Goal: Obtain resource: Download file/media

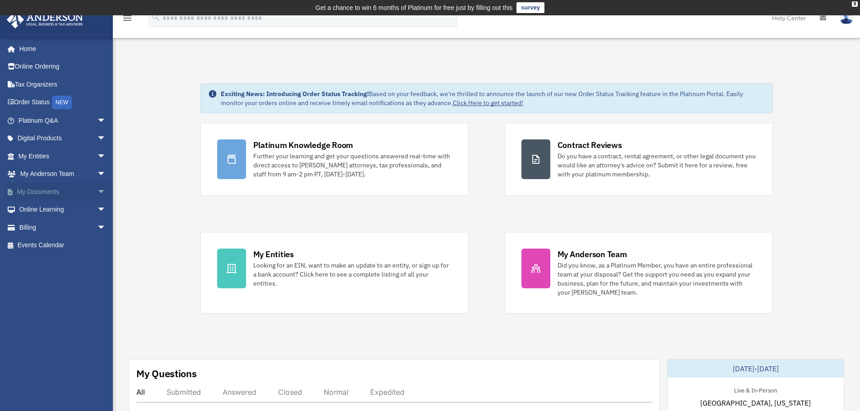
click at [61, 191] on link "My Documents arrow_drop_down" at bounding box center [62, 192] width 113 height 18
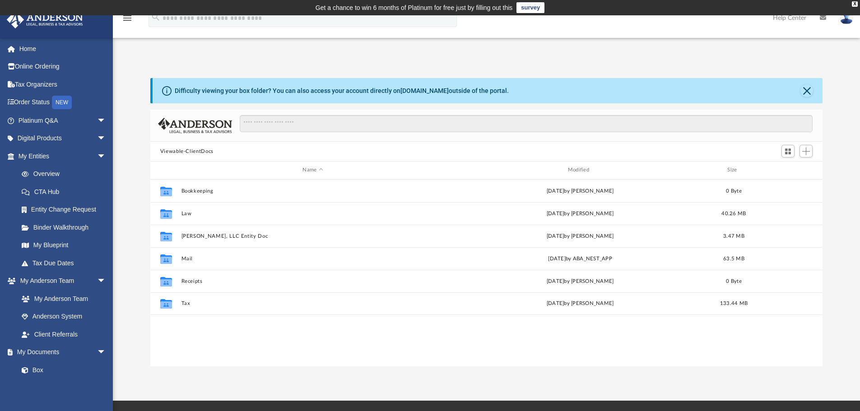
scroll to position [199, 666]
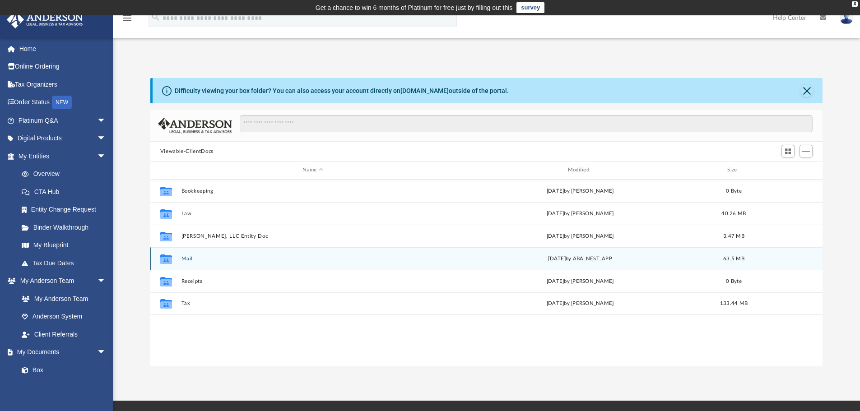
click at [187, 258] on button "Mail" at bounding box center [312, 259] width 263 height 6
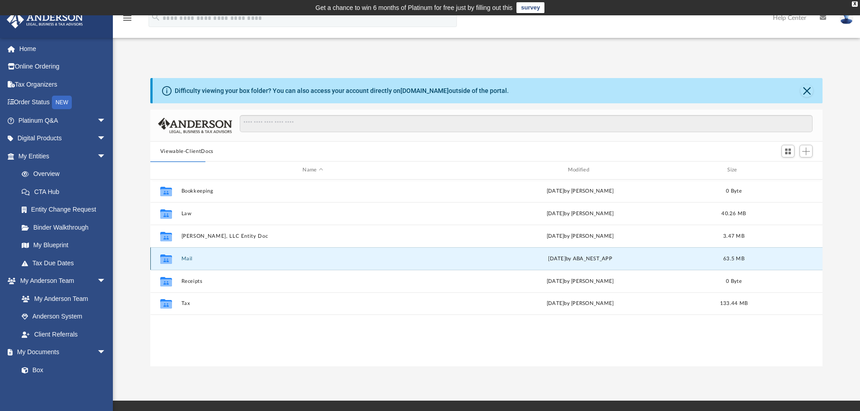
click at [189, 260] on button "Mail" at bounding box center [312, 259] width 263 height 6
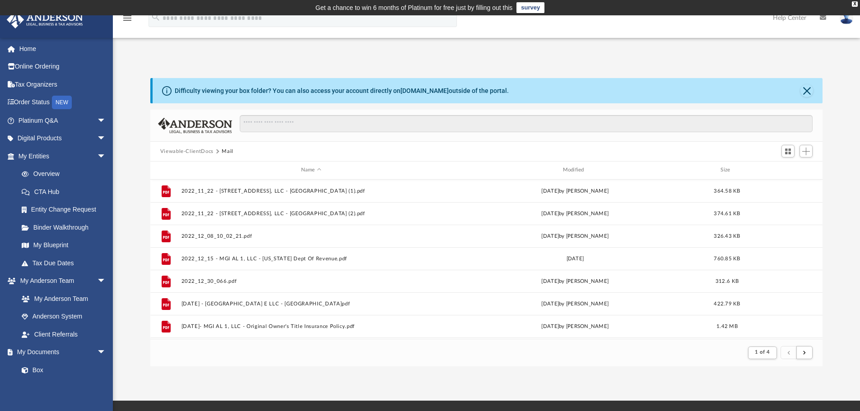
scroll to position [171, 666]
click at [578, 170] on div "Modified" at bounding box center [575, 170] width 260 height 8
click at [570, 168] on div "Modified" at bounding box center [575, 170] width 260 height 8
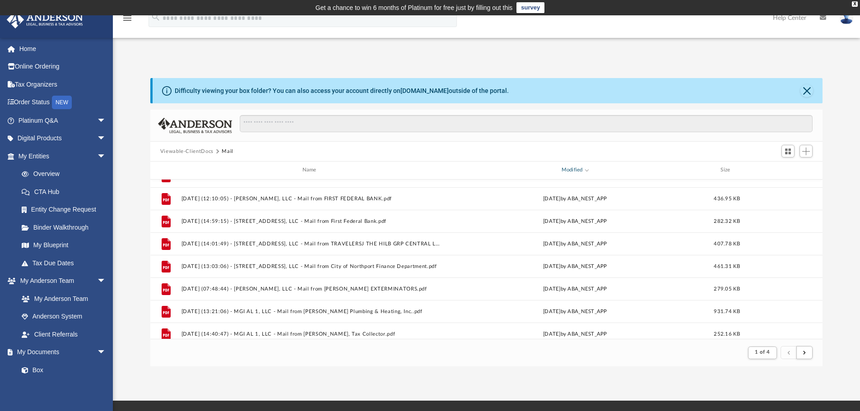
scroll to position [970, 0]
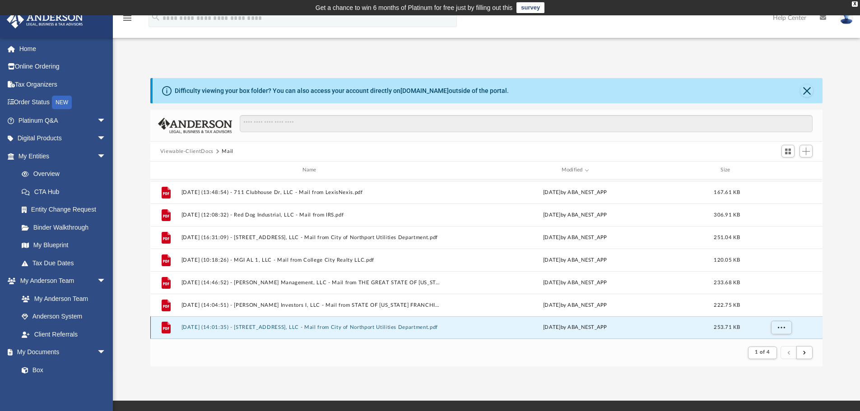
click at [417, 327] on button "2024.06.25 (14:01:35) - 5110 Northwood Lake Dr E, LLC - Mail from City of North…" at bounding box center [311, 328] width 260 height 6
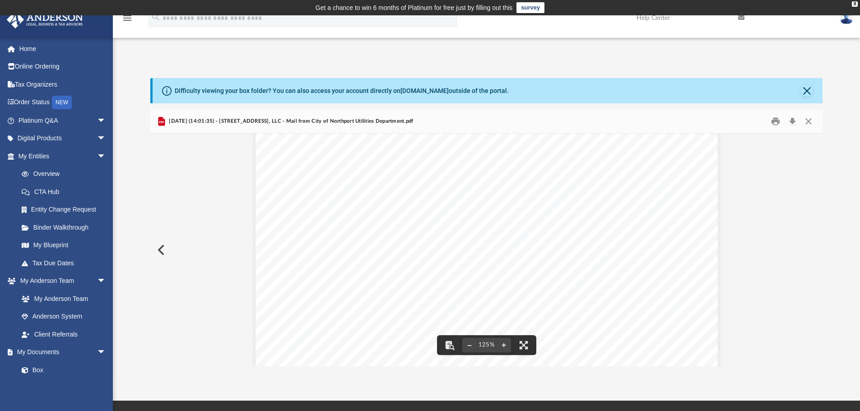
scroll to position [150, 0]
click at [794, 246] on div "Document Viewer" at bounding box center [486, 288] width 673 height 610
click at [795, 262] on div "Document Viewer" at bounding box center [486, 288] width 673 height 610
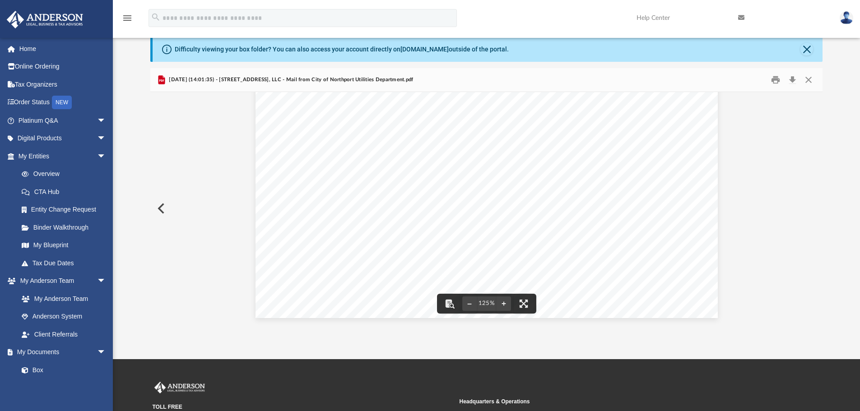
scroll to position [0, 0]
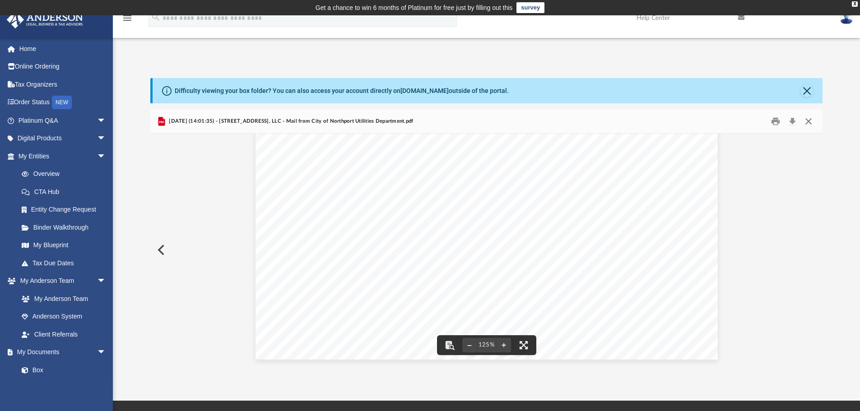
click at [807, 120] on button "Close" at bounding box center [809, 122] width 16 height 14
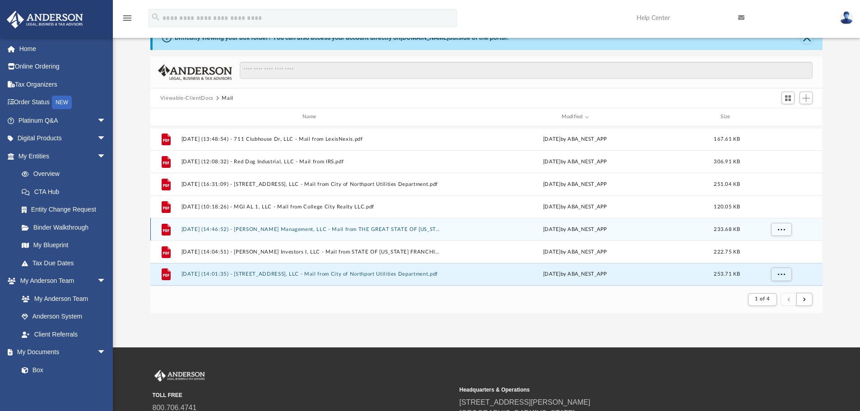
scroll to position [75, 0]
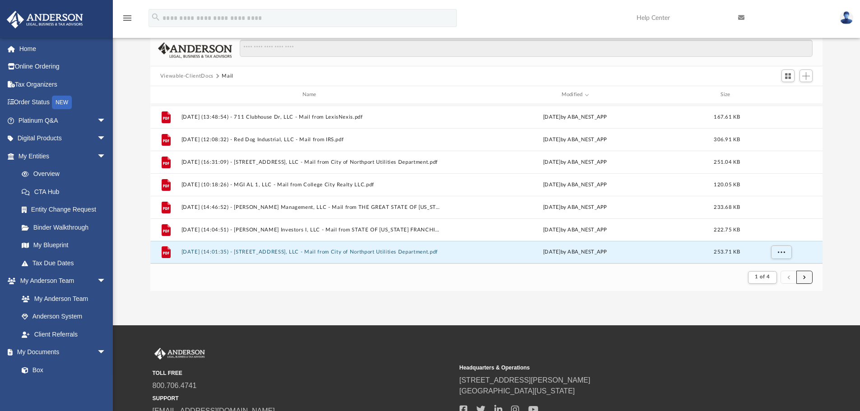
click at [801, 275] on button "submit" at bounding box center [805, 277] width 16 height 13
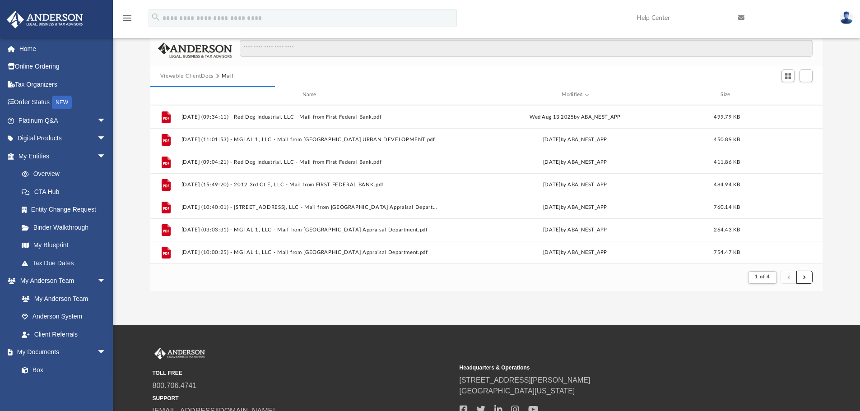
scroll to position [0, 0]
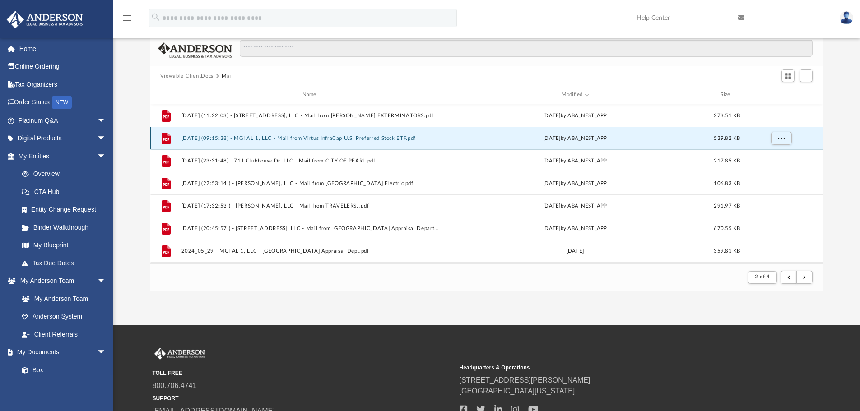
click at [337, 141] on button "2024.06.24 (09:15:38) - MGI AL 1, LLC - Mail from Virtus InfraCap U.S. Preferre…" at bounding box center [311, 138] width 260 height 6
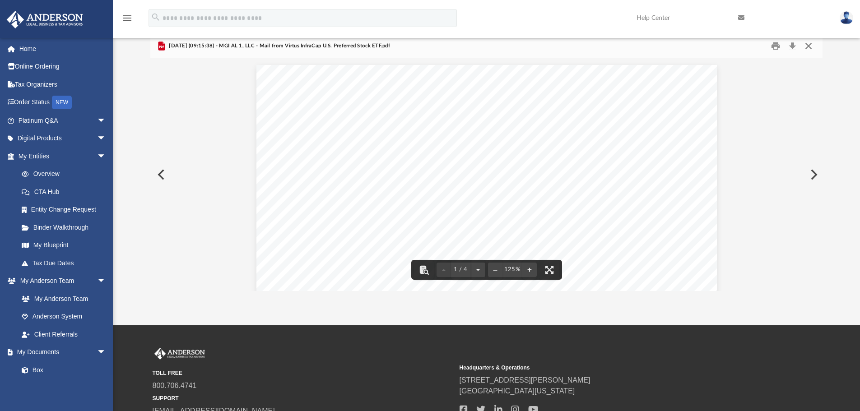
click at [806, 46] on button "Close" at bounding box center [809, 46] width 16 height 14
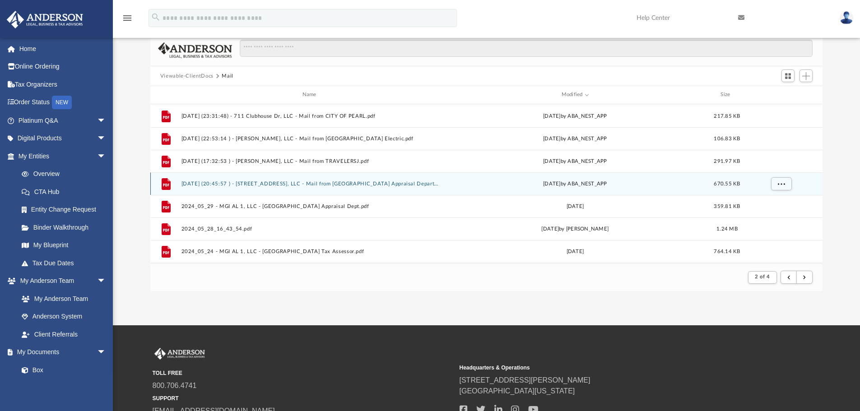
scroll to position [75, 0]
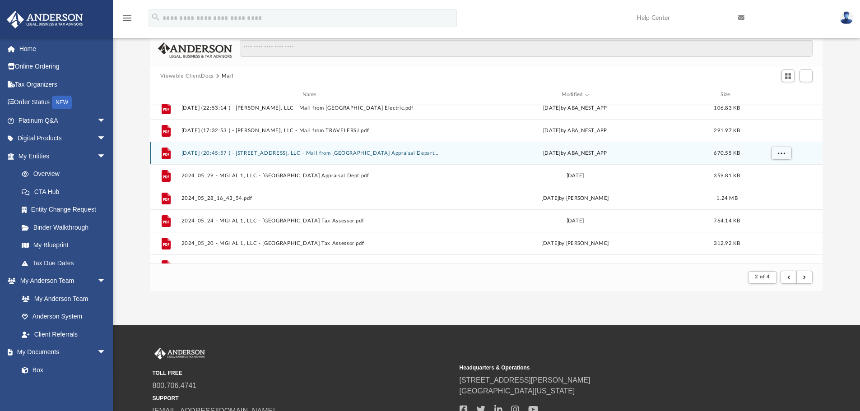
click at [393, 154] on button "2024.06.05 (20:45:57 ) - 5110 Northwood Lake Dr E, LLC - Mail from Tuscaloosa C…" at bounding box center [311, 153] width 260 height 6
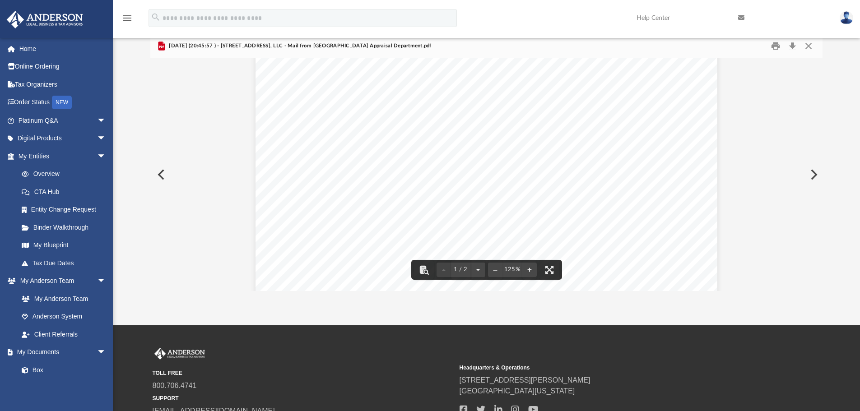
scroll to position [150, 0]
click at [809, 174] on button "Preview" at bounding box center [813, 174] width 20 height 25
click at [814, 173] on button "Preview" at bounding box center [813, 174] width 20 height 25
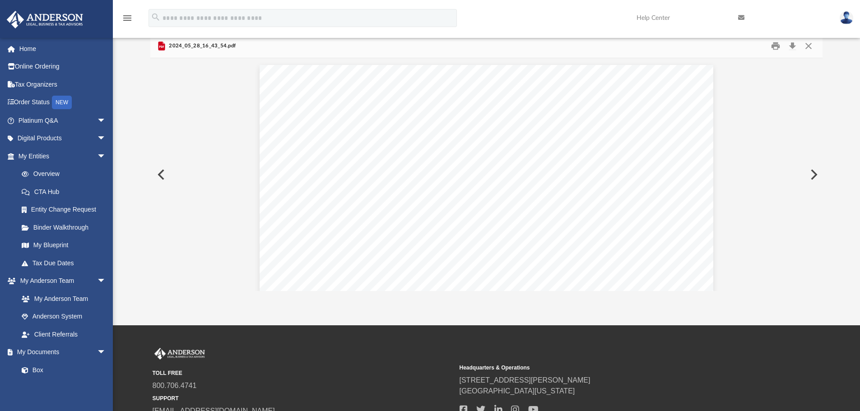
click at [813, 174] on button "Preview" at bounding box center [813, 174] width 20 height 25
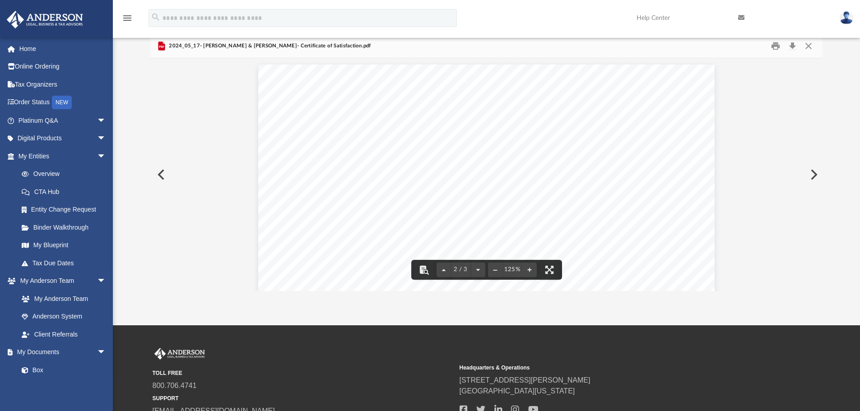
click at [166, 180] on button "Preview" at bounding box center [160, 174] width 20 height 25
click at [812, 172] on button "Preview" at bounding box center [813, 174] width 20 height 25
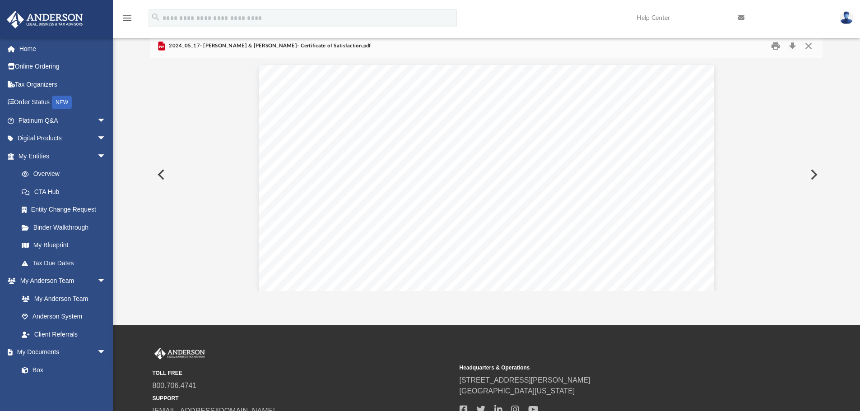
scroll to position [606, 0]
click at [812, 172] on button "Preview" at bounding box center [813, 174] width 20 height 25
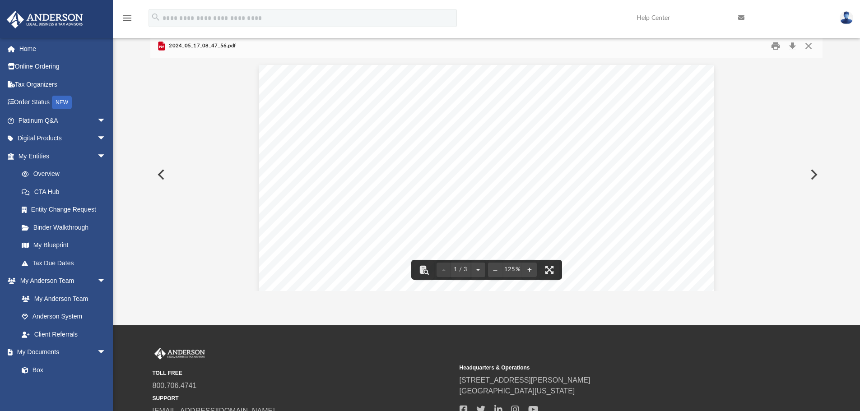
click at [811, 173] on button "Preview" at bounding box center [813, 174] width 20 height 25
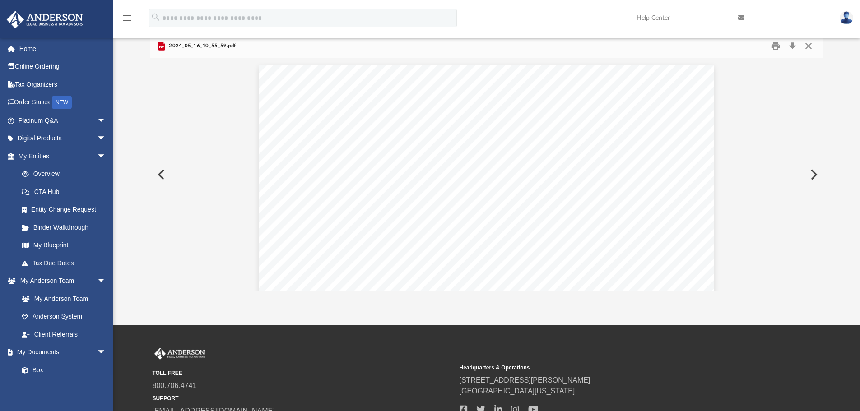
scroll to position [607, 0]
click at [812, 173] on button "Preview" at bounding box center [813, 174] width 20 height 25
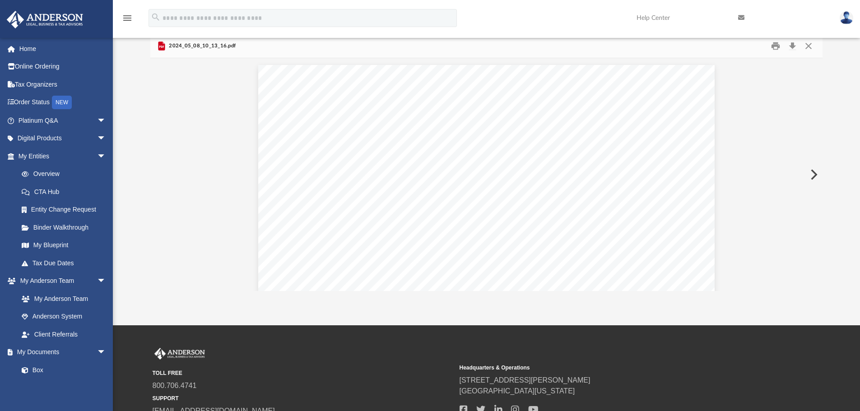
click at [812, 173] on button "Preview" at bounding box center [813, 174] width 20 height 25
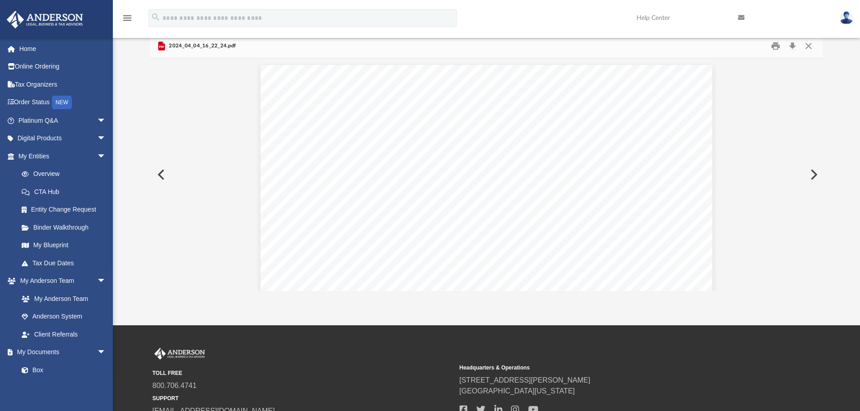
click at [811, 173] on button "Preview" at bounding box center [813, 174] width 20 height 25
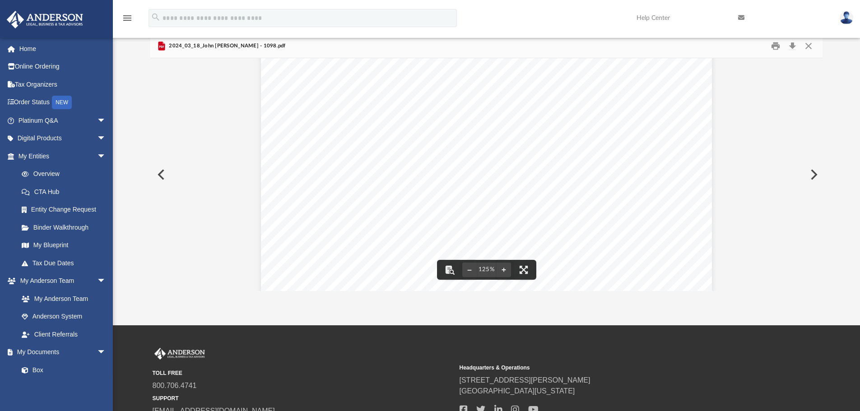
scroll to position [150, 0]
click at [815, 171] on button "Preview" at bounding box center [813, 174] width 20 height 25
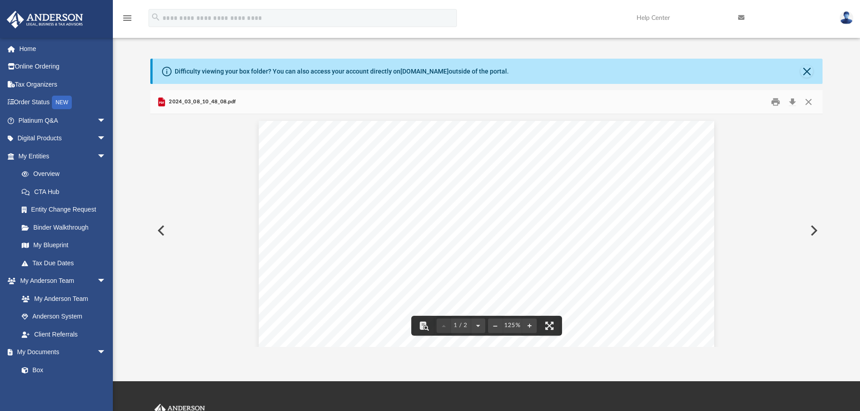
scroll to position [0, 0]
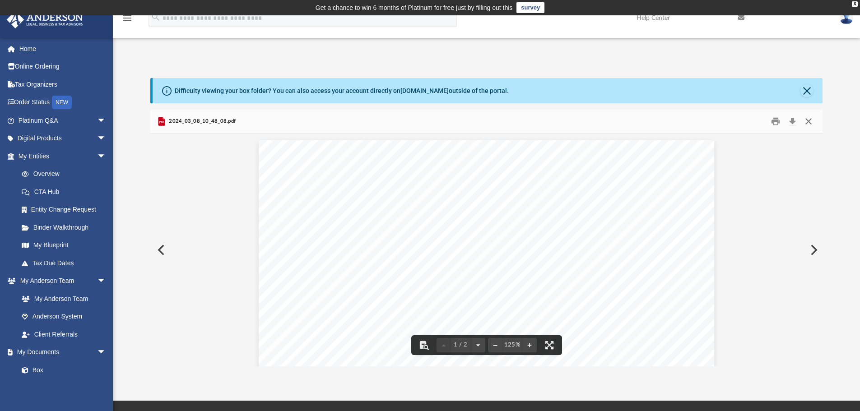
click at [806, 125] on button "Close" at bounding box center [809, 122] width 16 height 14
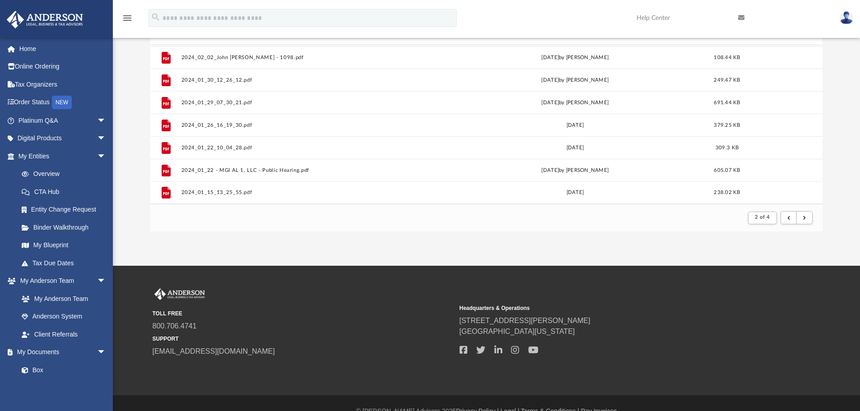
scroll to position [151, 0]
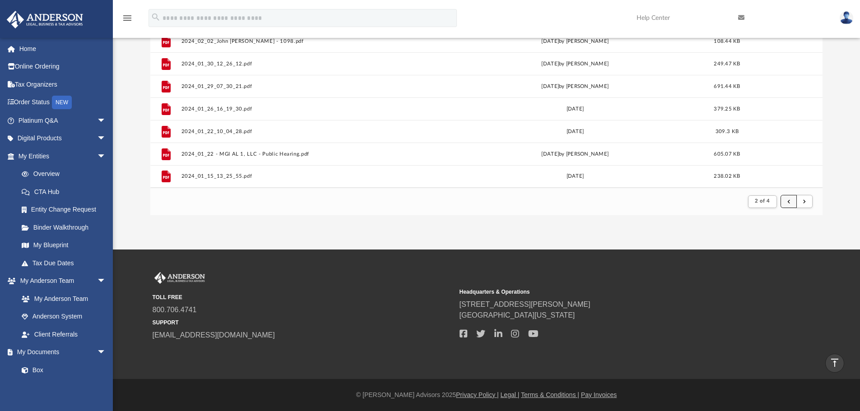
click at [787, 202] on button "submit" at bounding box center [789, 201] width 16 height 13
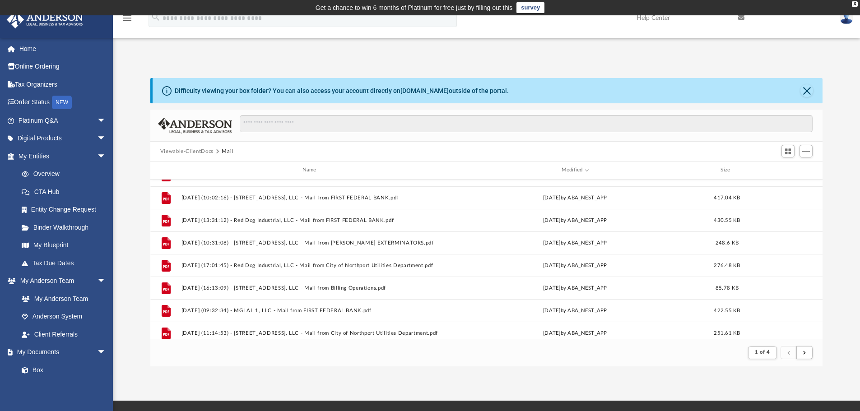
scroll to position [301, 0]
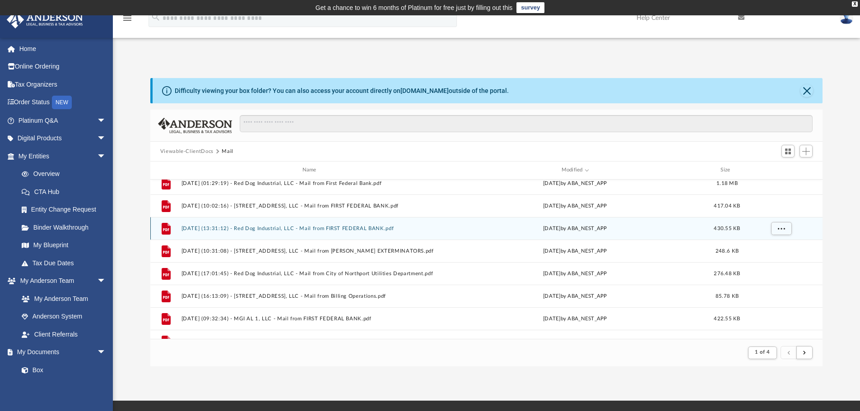
click at [391, 230] on button "2025.01.06 (13:31:12) - Red Dog Industrial, LLC - Mail from FIRST FEDERAL BANK.…" at bounding box center [311, 229] width 260 height 6
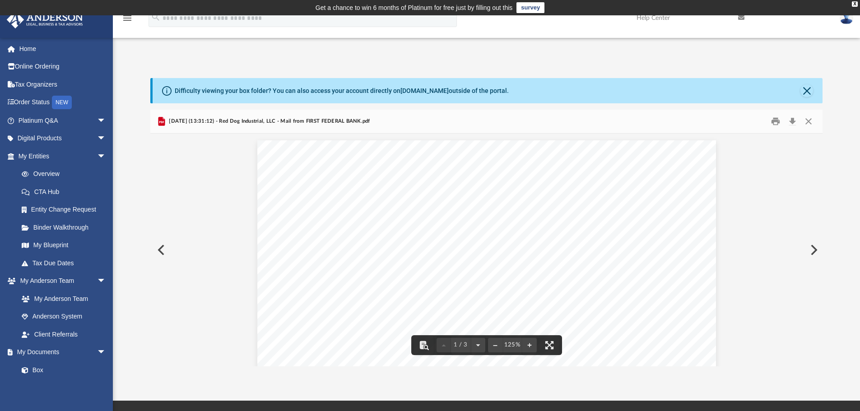
click at [160, 253] on button "Preview" at bounding box center [160, 250] width 20 height 25
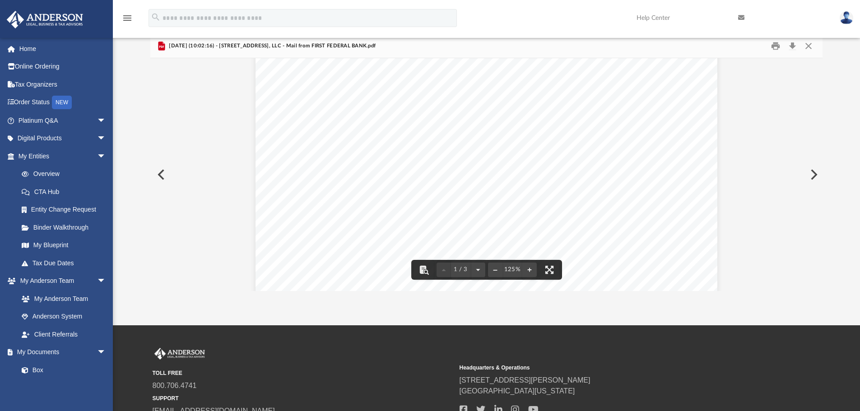
scroll to position [0, 0]
click at [158, 174] on button "Preview" at bounding box center [160, 174] width 20 height 25
click at [795, 47] on button "Download" at bounding box center [792, 46] width 16 height 14
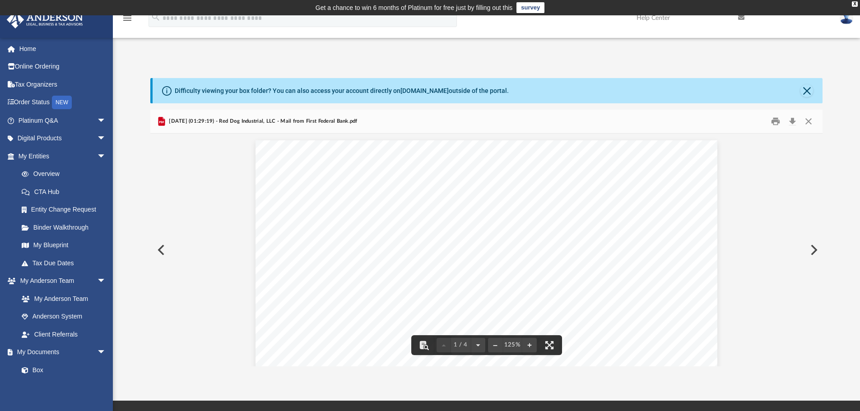
click at [161, 253] on button "Preview" at bounding box center [160, 250] width 20 height 25
click at [792, 122] on button "Download" at bounding box center [792, 122] width 16 height 14
click at [165, 245] on button "Preview" at bounding box center [160, 250] width 20 height 25
click at [158, 247] on button "Preview" at bounding box center [160, 250] width 20 height 25
click at [160, 253] on button "Preview" at bounding box center [160, 250] width 20 height 25
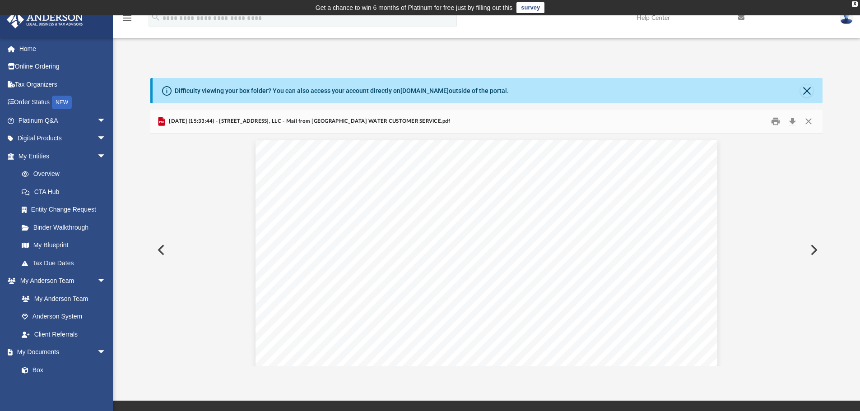
click at [161, 253] on button "Preview" at bounding box center [160, 250] width 20 height 25
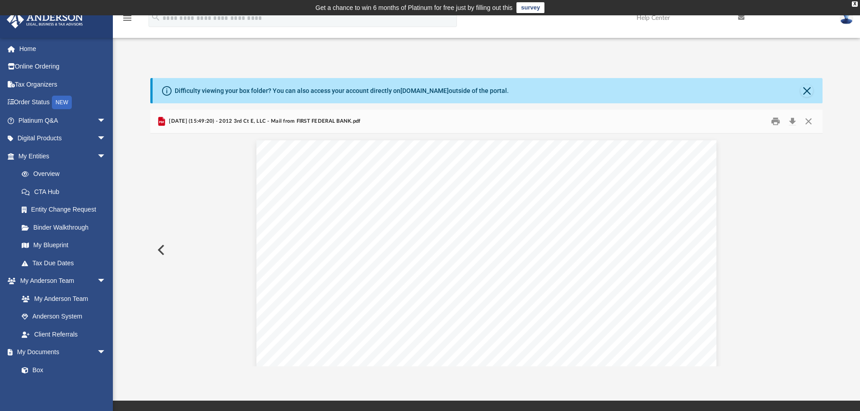
click at [161, 253] on button "Preview" at bounding box center [160, 250] width 20 height 25
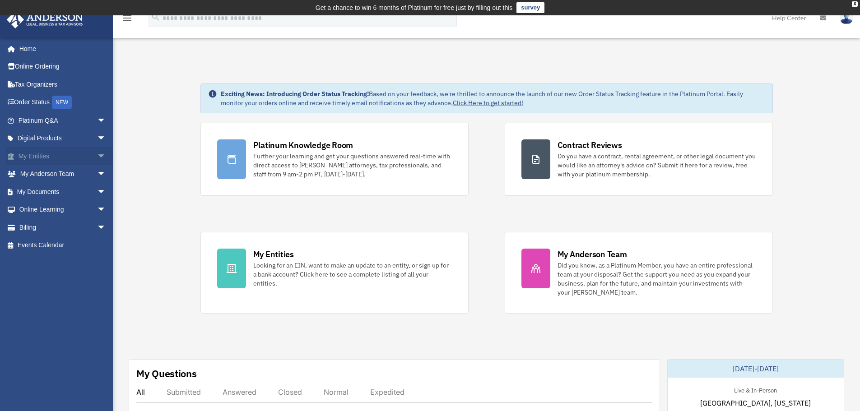
click at [41, 154] on link "My Entities arrow_drop_down" at bounding box center [62, 156] width 113 height 18
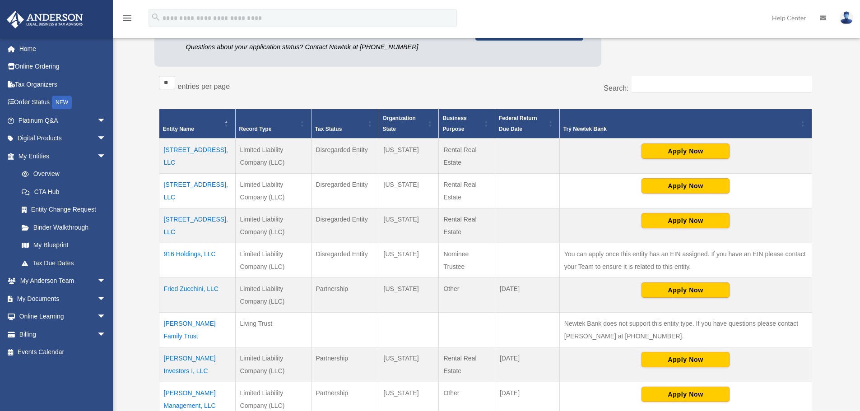
scroll to position [151, 0]
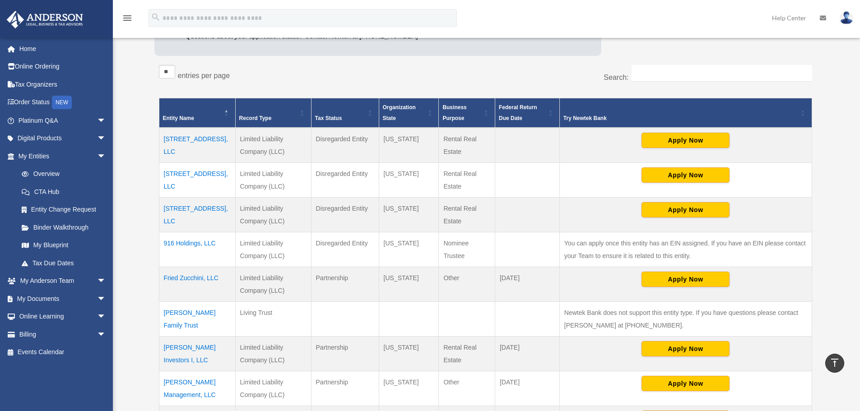
click at [211, 140] on td "2443 Gervais St, LLC" at bounding box center [197, 145] width 76 height 35
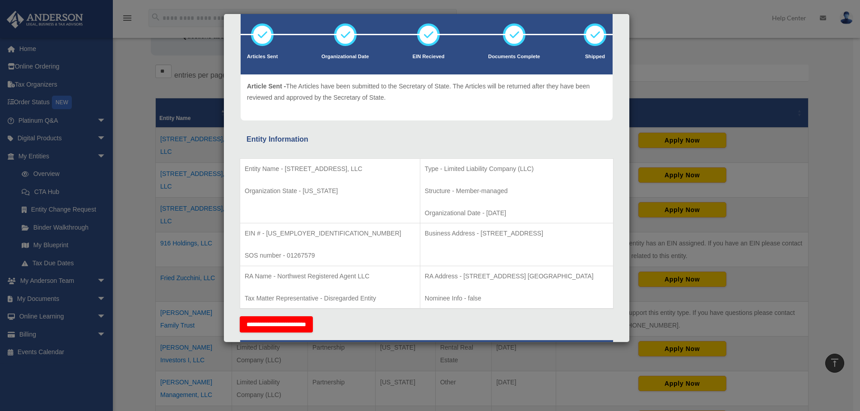
scroll to position [75, 0]
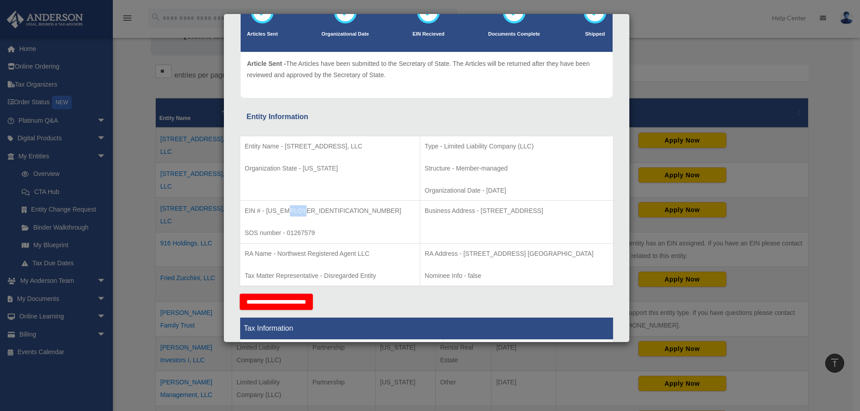
drag, startPoint x: 301, startPoint y: 212, endPoint x: 287, endPoint y: 211, distance: 13.6
click at [287, 211] on p "EIN # - 92-0871826" at bounding box center [330, 210] width 171 height 11
copy p "1826"
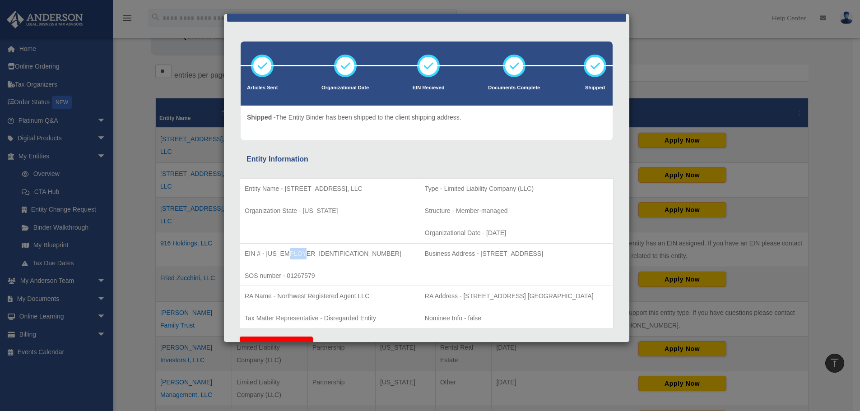
scroll to position [0, 0]
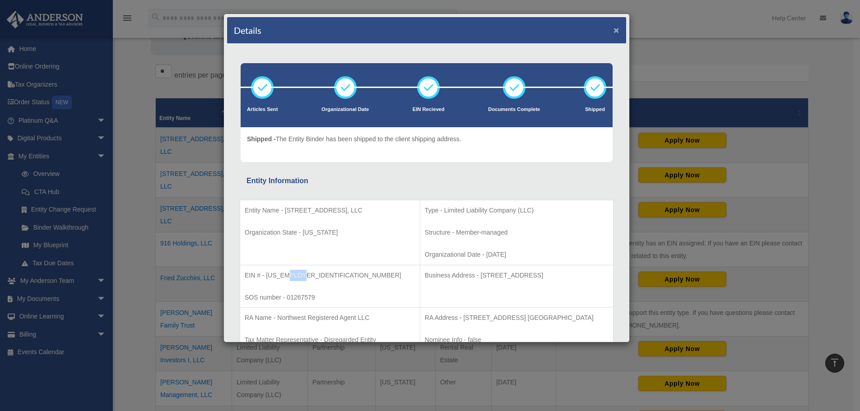
click at [614, 27] on button "×" at bounding box center [617, 29] width 6 height 9
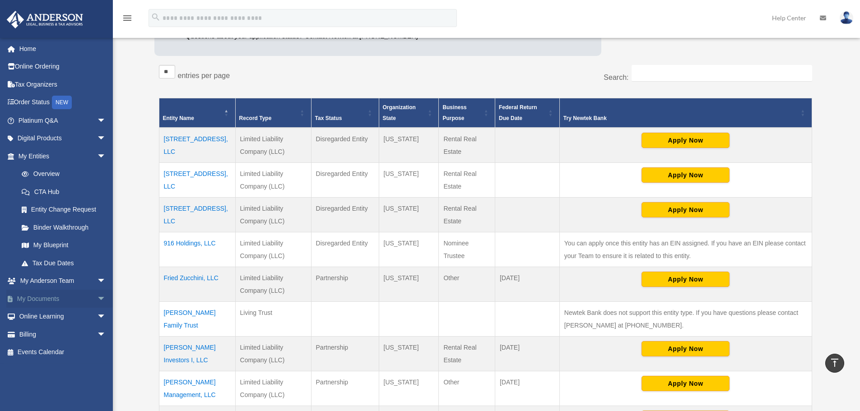
click at [62, 299] on link "My Documents arrow_drop_down" at bounding box center [62, 299] width 113 height 18
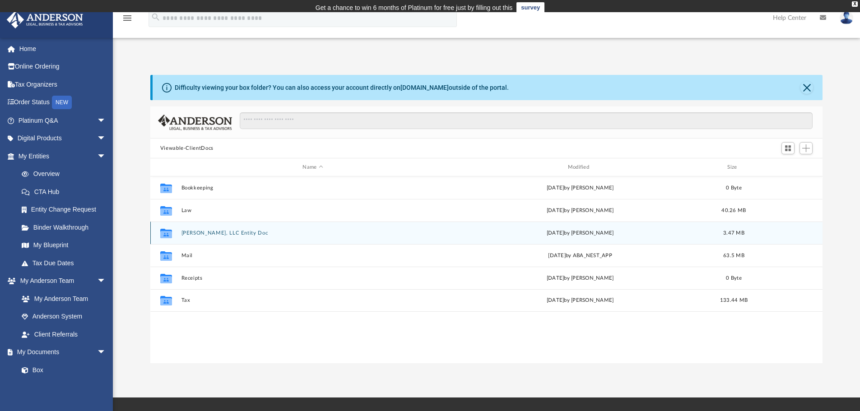
scroll to position [199, 666]
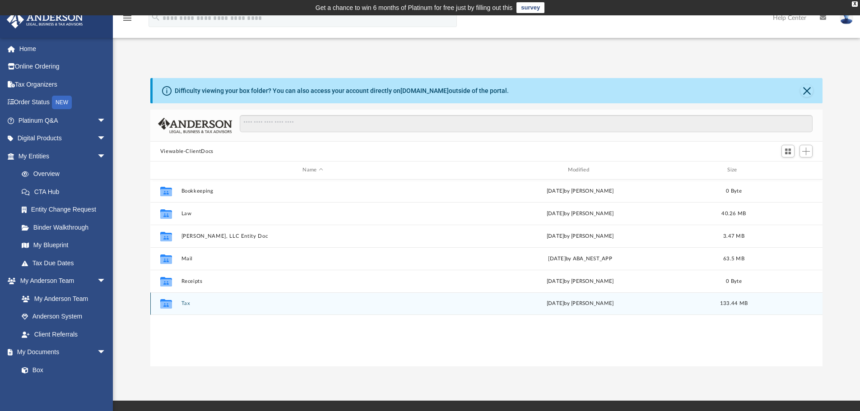
click at [188, 303] on button "Tax" at bounding box center [312, 304] width 263 height 6
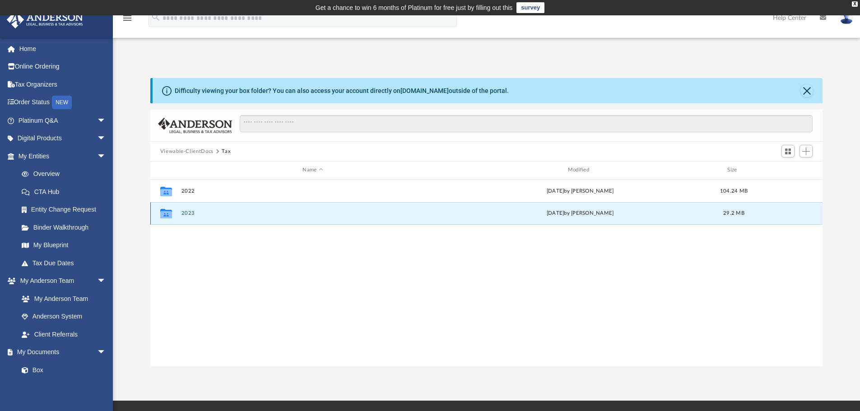
click at [190, 216] on button "2023" at bounding box center [312, 213] width 263 height 6
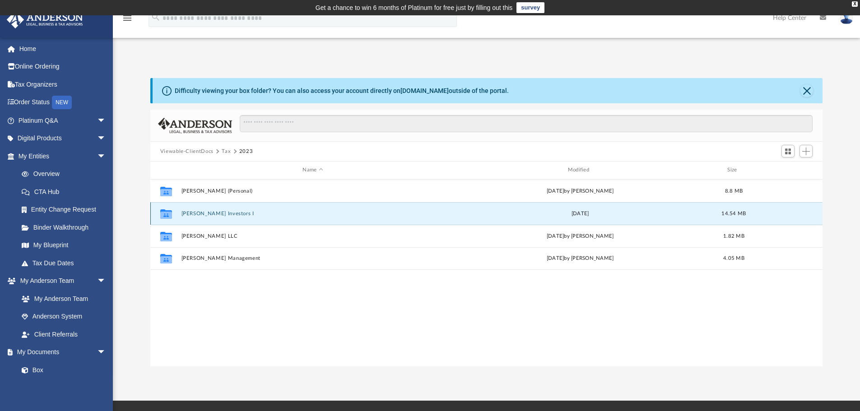
click at [243, 216] on button "[PERSON_NAME] Investors I" at bounding box center [312, 214] width 263 height 6
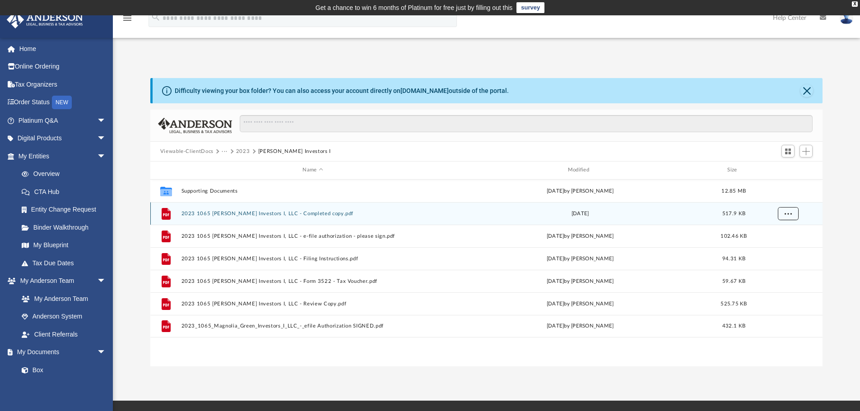
click at [784, 213] on button "More options" at bounding box center [788, 214] width 21 height 14
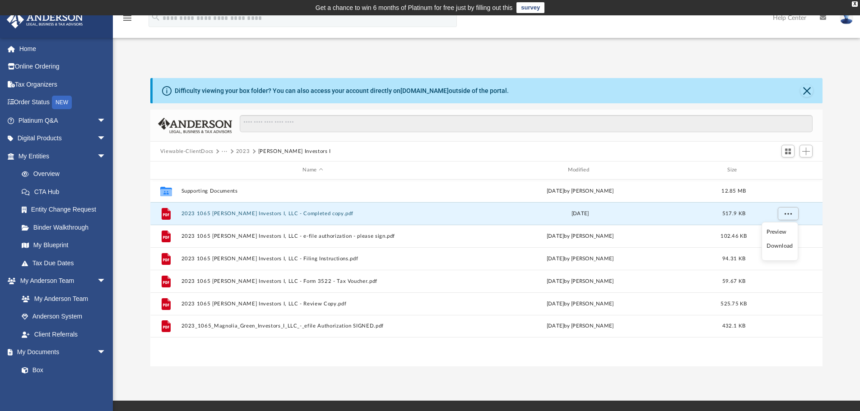
click at [788, 247] on li "Download" at bounding box center [780, 246] width 26 height 9
click at [242, 149] on button "2023" at bounding box center [243, 152] width 14 height 8
